Goal: Information Seeking & Learning: Learn about a topic

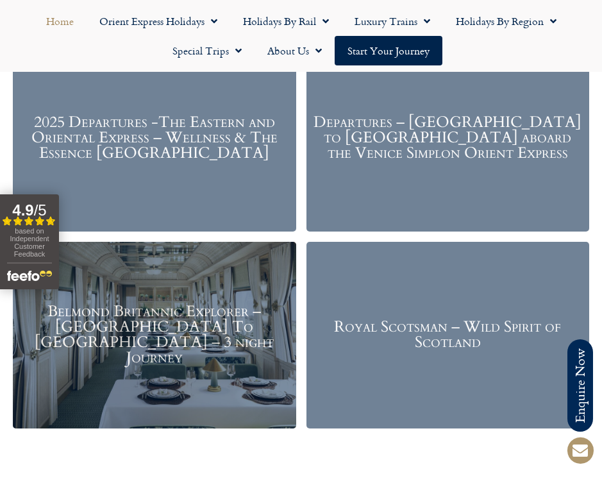
scroll to position [1709, 0]
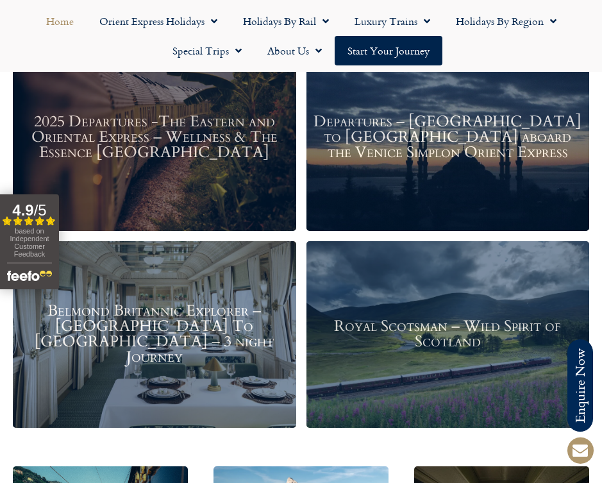
click at [221, 304] on h3 "Belmond Britannic Explorer – London To The Lake District – 3 night Journey" at bounding box center [154, 335] width 271 height 62
click at [427, 335] on h3 "Royal Scotsman – Wild Spirit of Scotland" at bounding box center [448, 334] width 271 height 31
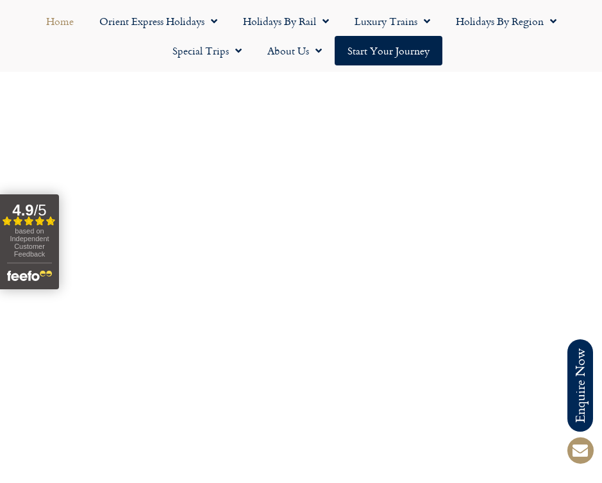
scroll to position [3587, 0]
click at [198, 51] on link "Special Trips" at bounding box center [207, 50] width 95 height 29
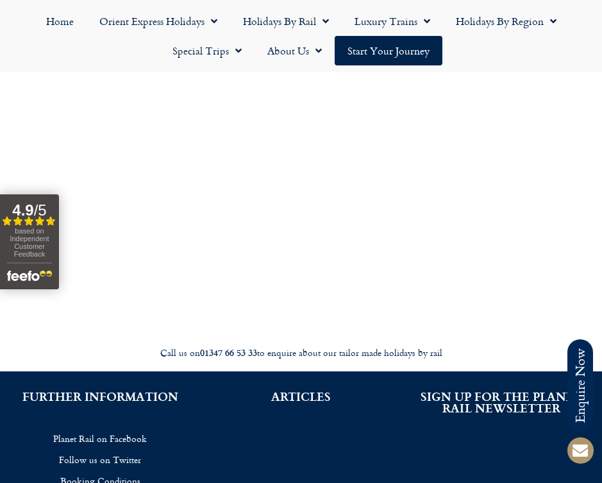
scroll to position [4421, 0]
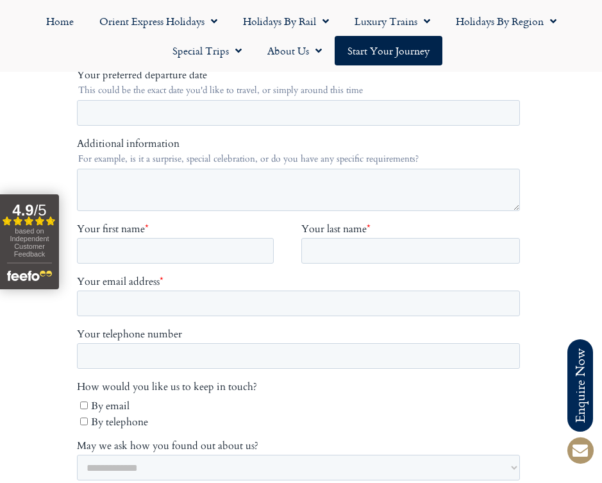
scroll to position [4482, 0]
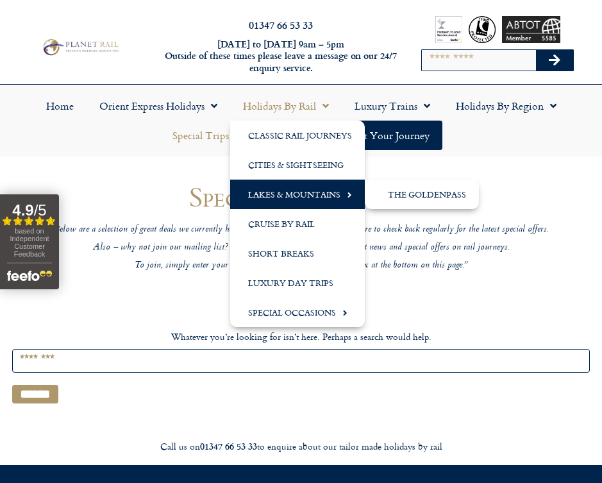
click at [296, 190] on link "Lakes & Mountains" at bounding box center [297, 194] width 135 height 29
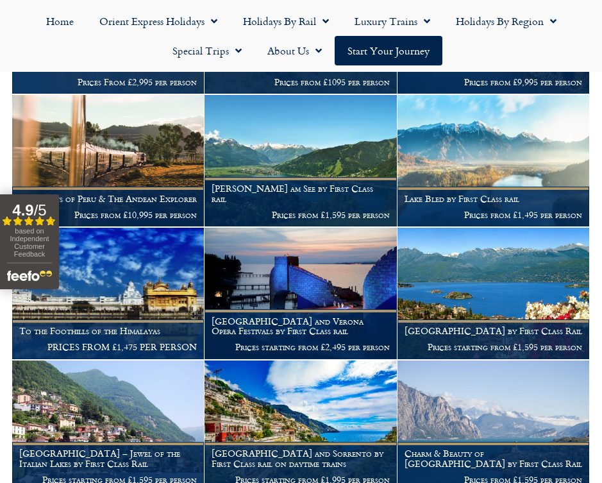
scroll to position [618, 0]
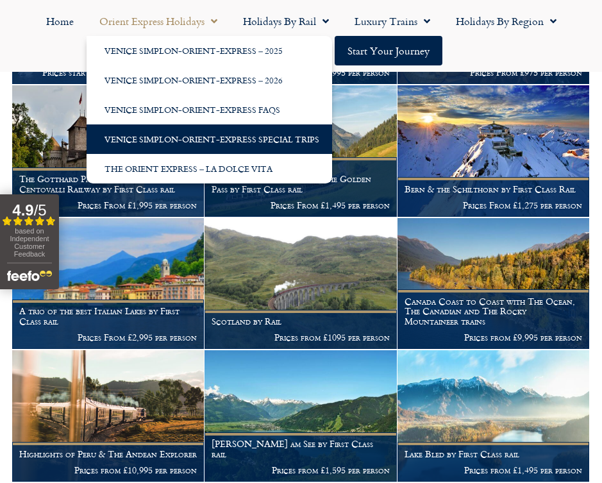
click at [202, 135] on link "Venice Simplon-Orient-Express Special Trips" at bounding box center [210, 138] width 246 height 29
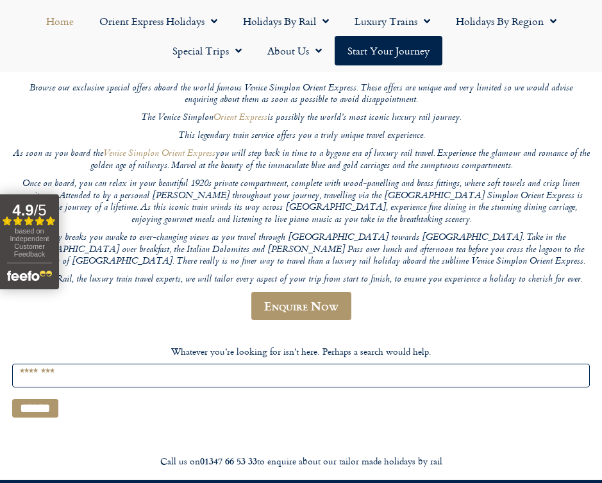
scroll to position [92, 0]
